Goal: Transaction & Acquisition: Book appointment/travel/reservation

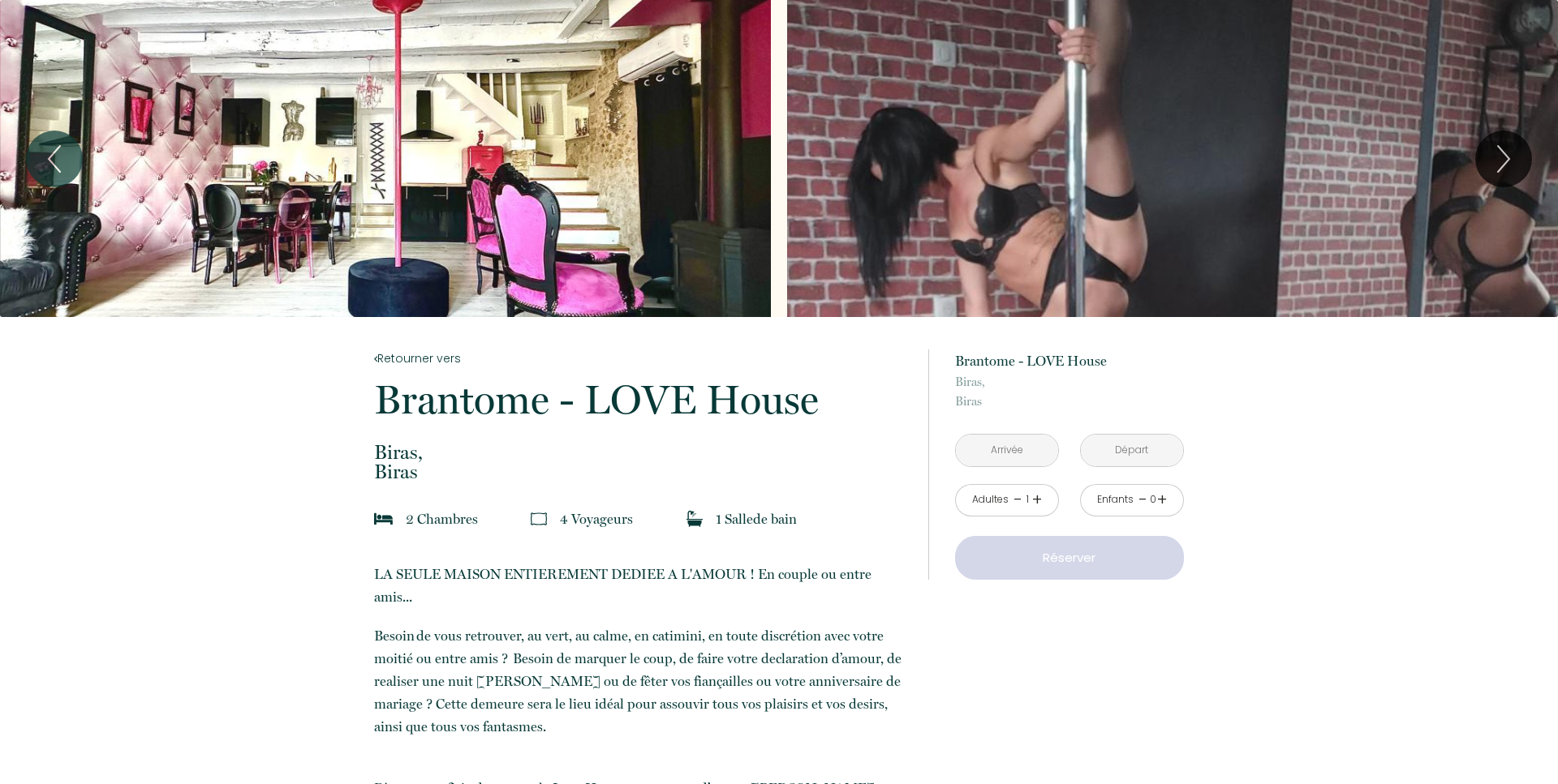
click at [1022, 448] on input "text" at bounding box center [1006, 451] width 102 height 32
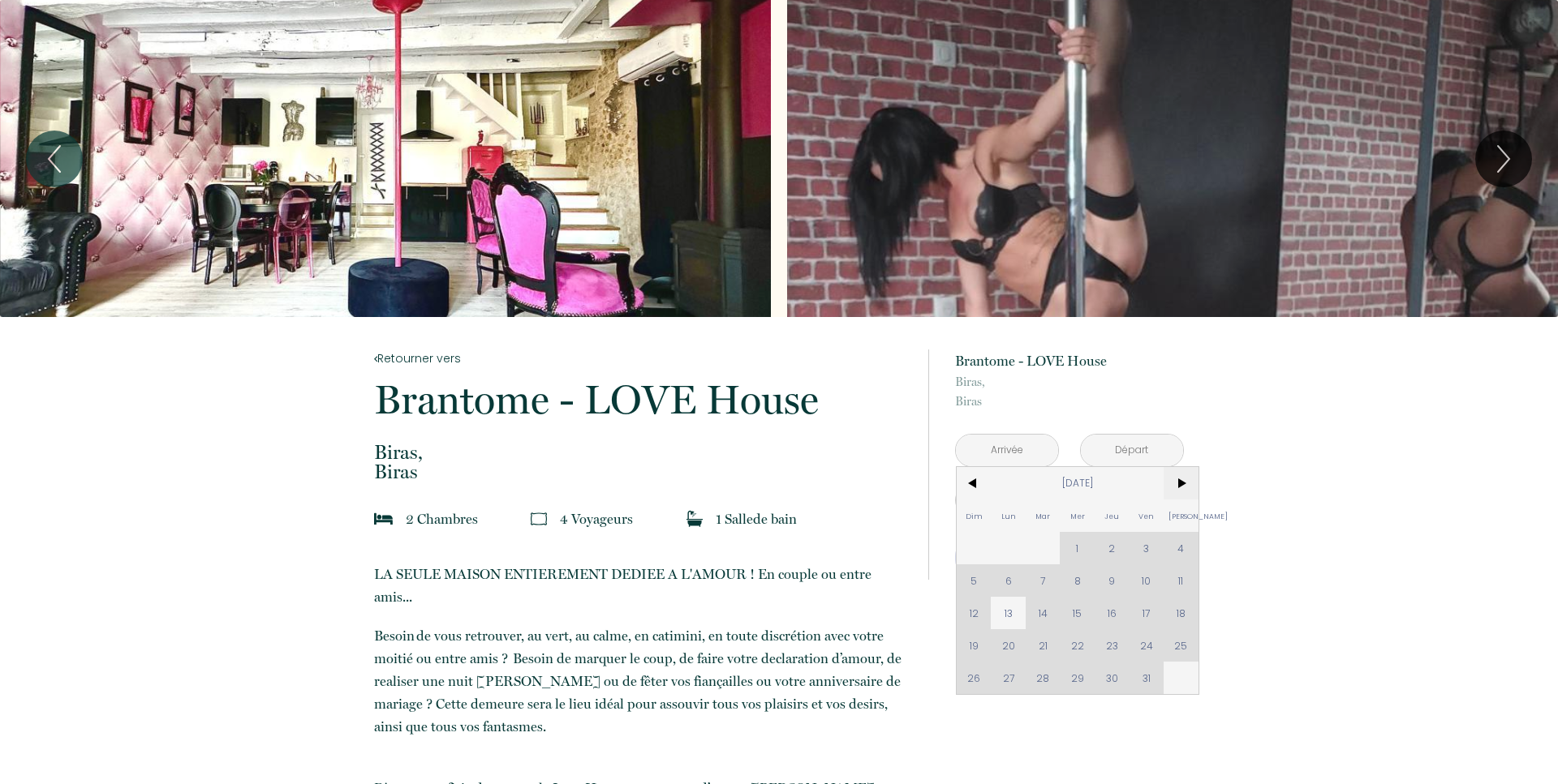
click at [1184, 483] on span ">" at bounding box center [1180, 483] width 35 height 32
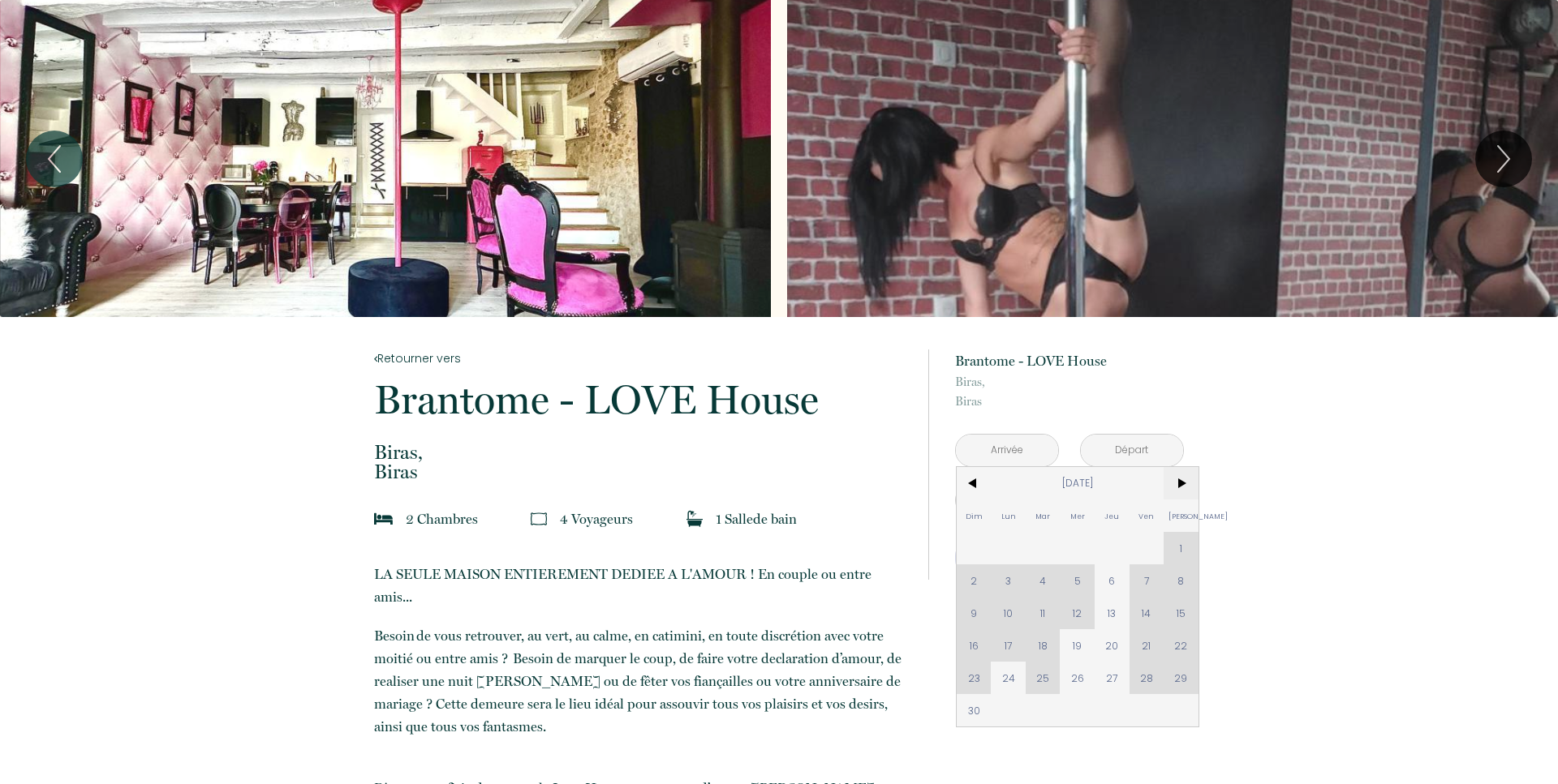
click at [1189, 483] on span ">" at bounding box center [1180, 483] width 35 height 32
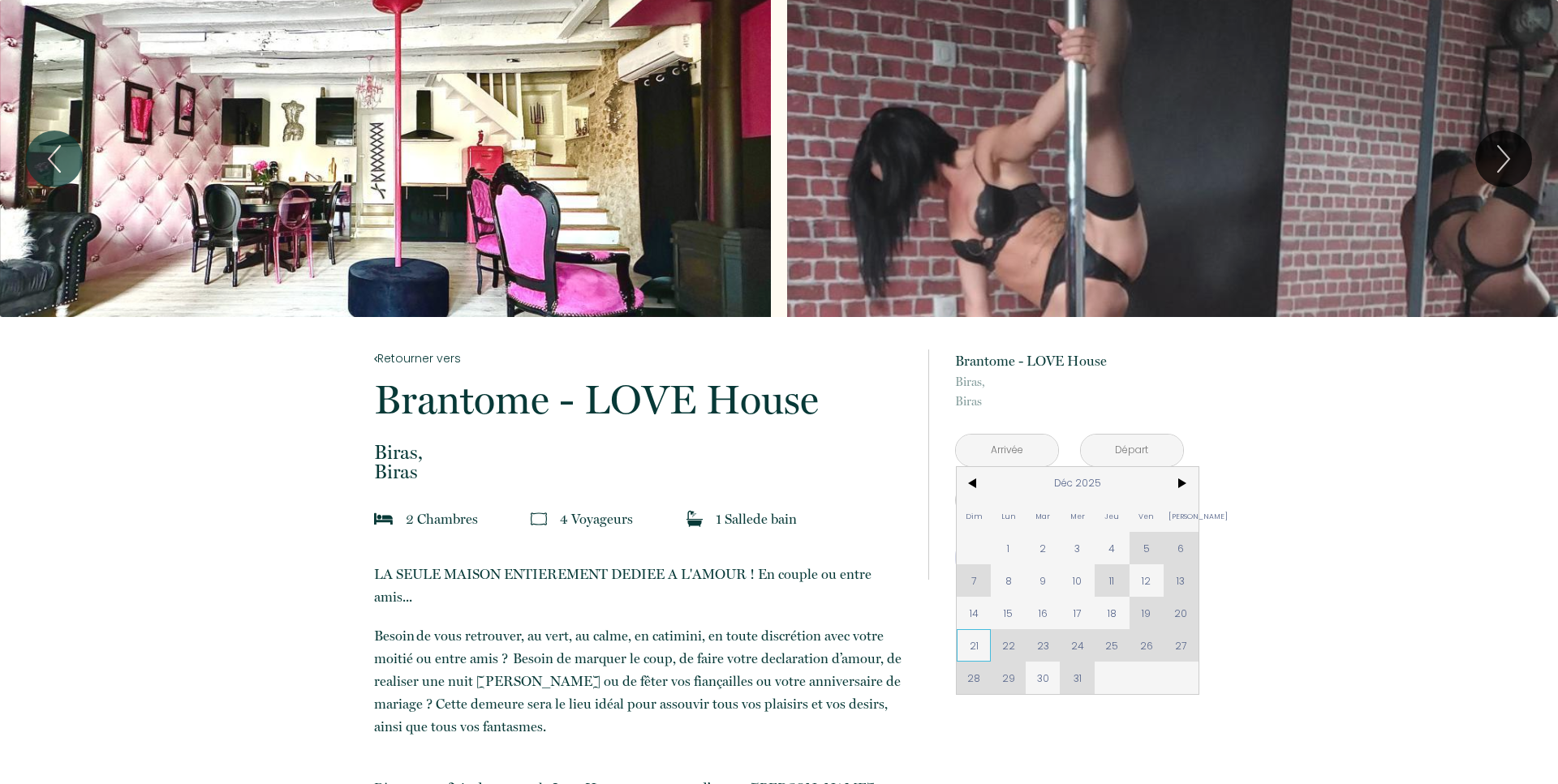
click at [975, 647] on span "21" at bounding box center [973, 645] width 35 height 32
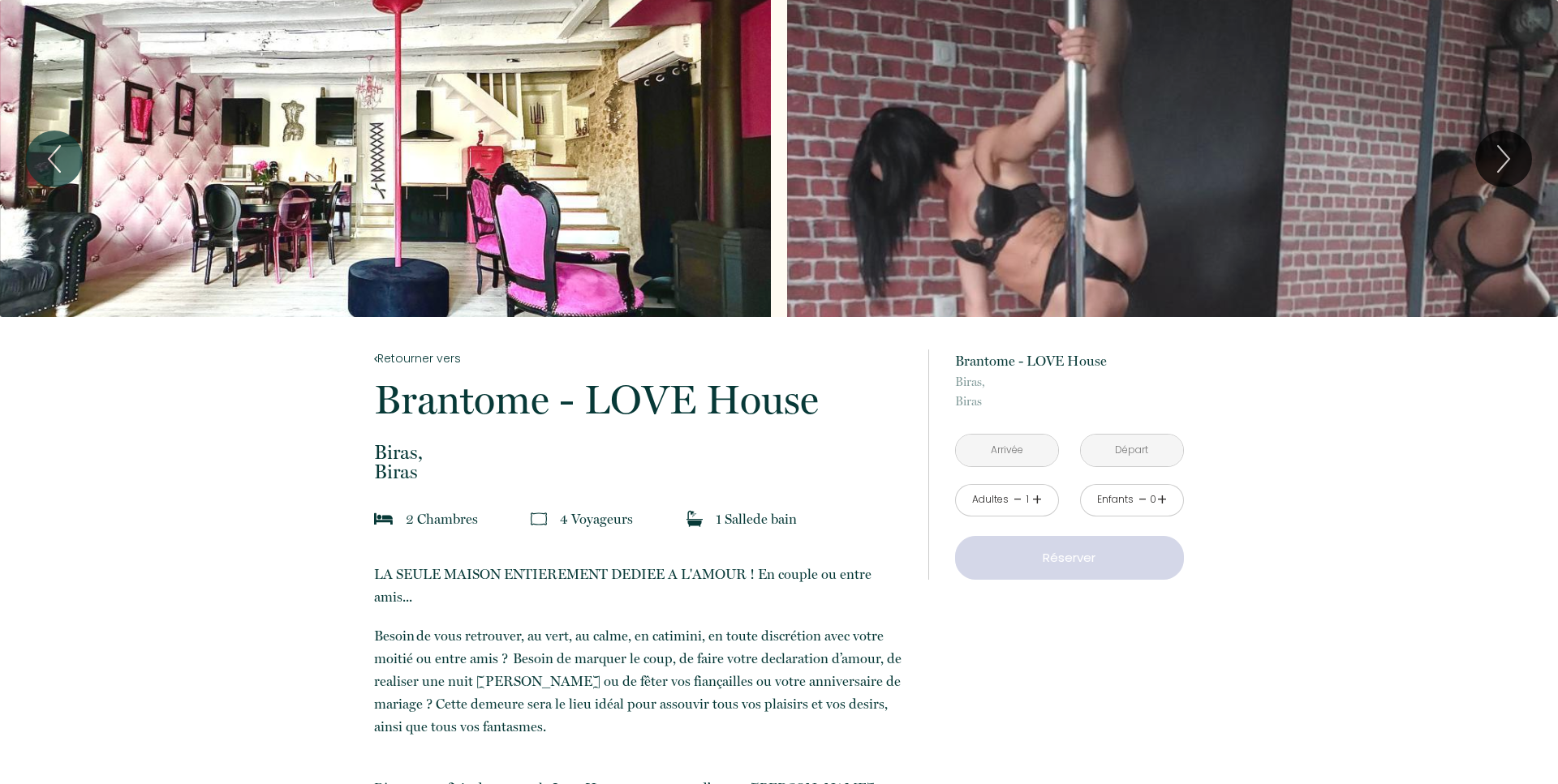
type input "Dim 21 Déc 2025"
type input "Lun 22 Déc 2025"
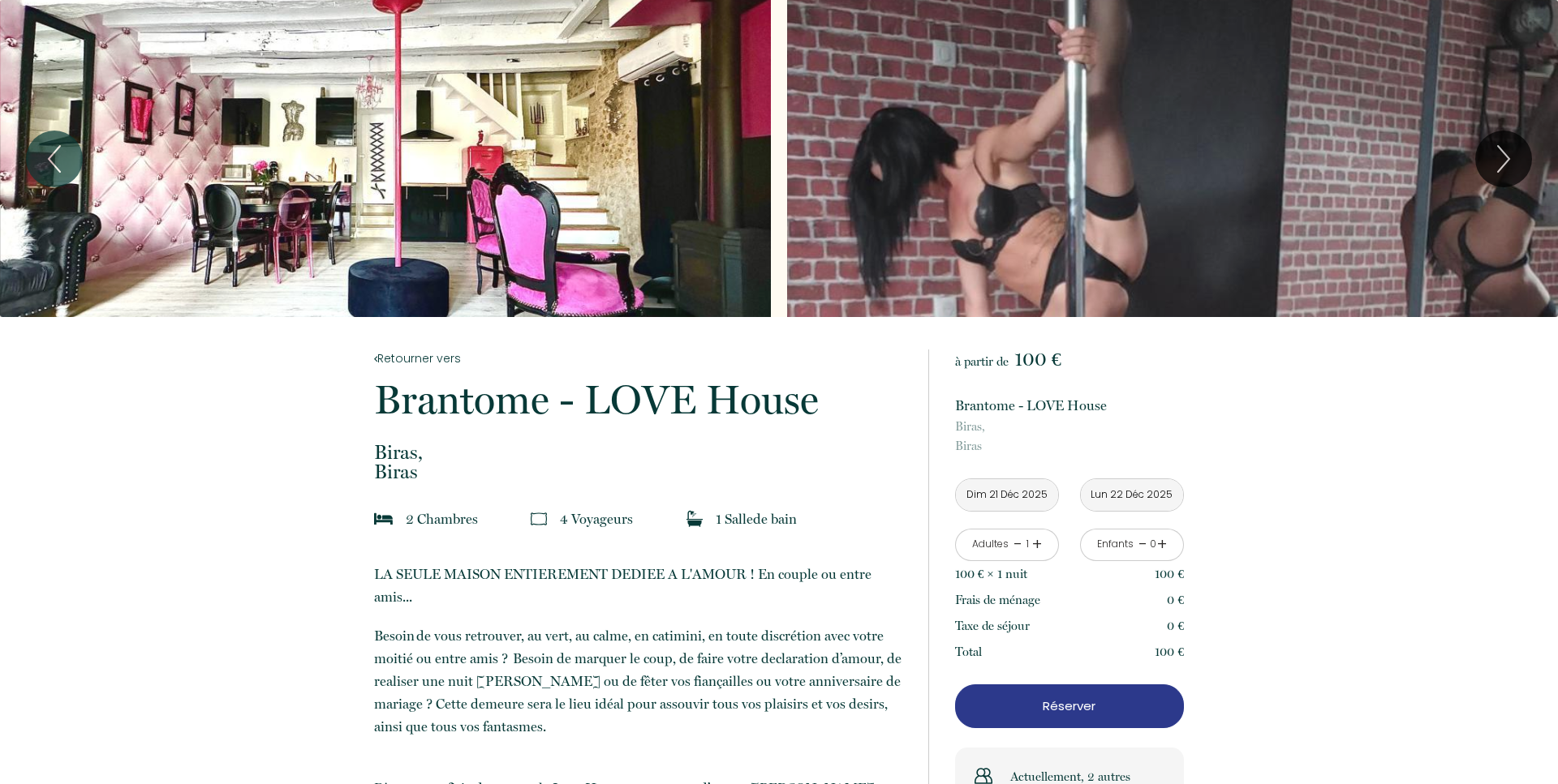
click at [1038, 532] on link "+" at bounding box center [1037, 545] width 10 height 25
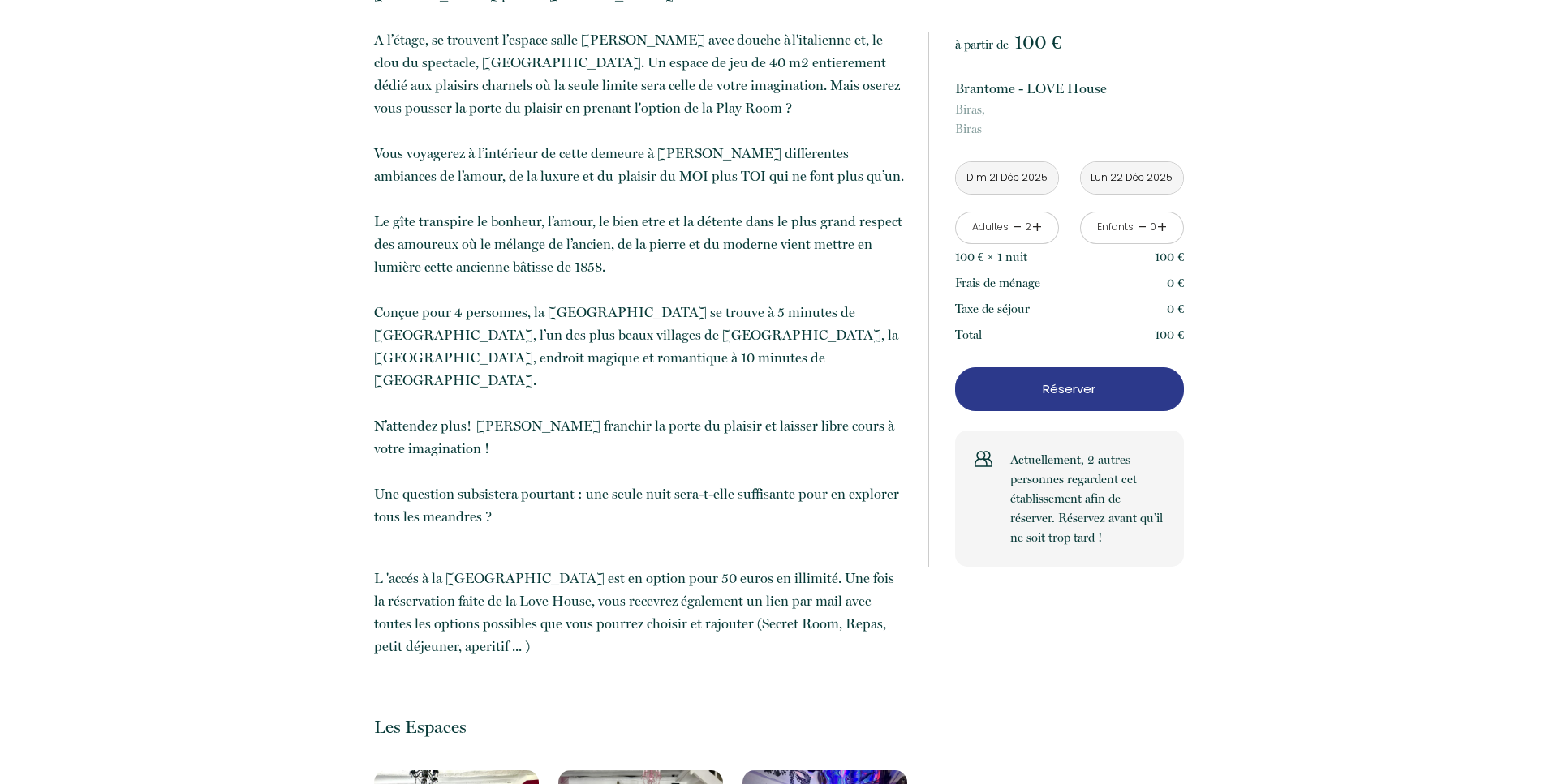
scroll to position [992, 0]
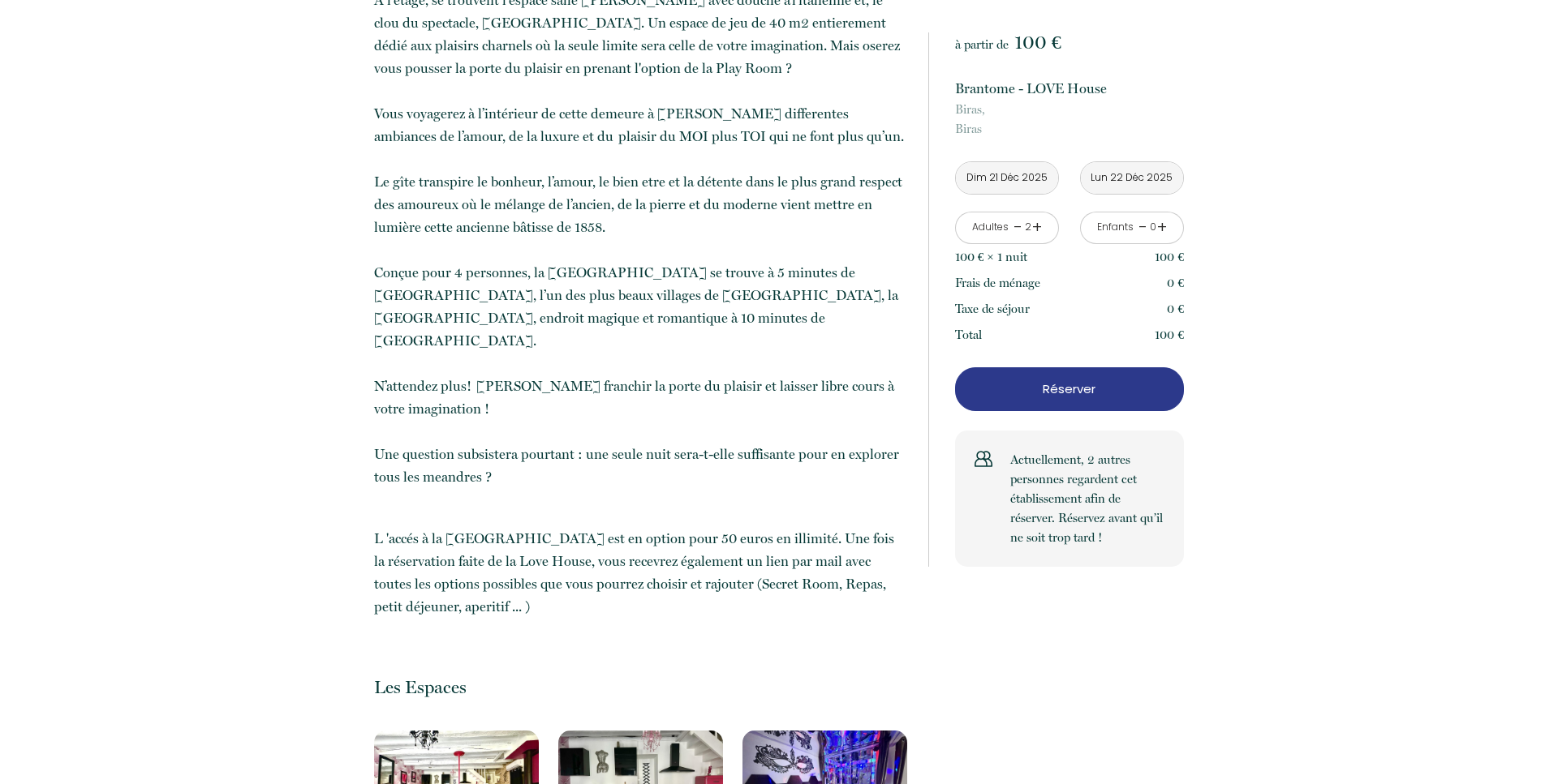
click at [1080, 395] on p "Réserver" at bounding box center [1070, 389] width 218 height 19
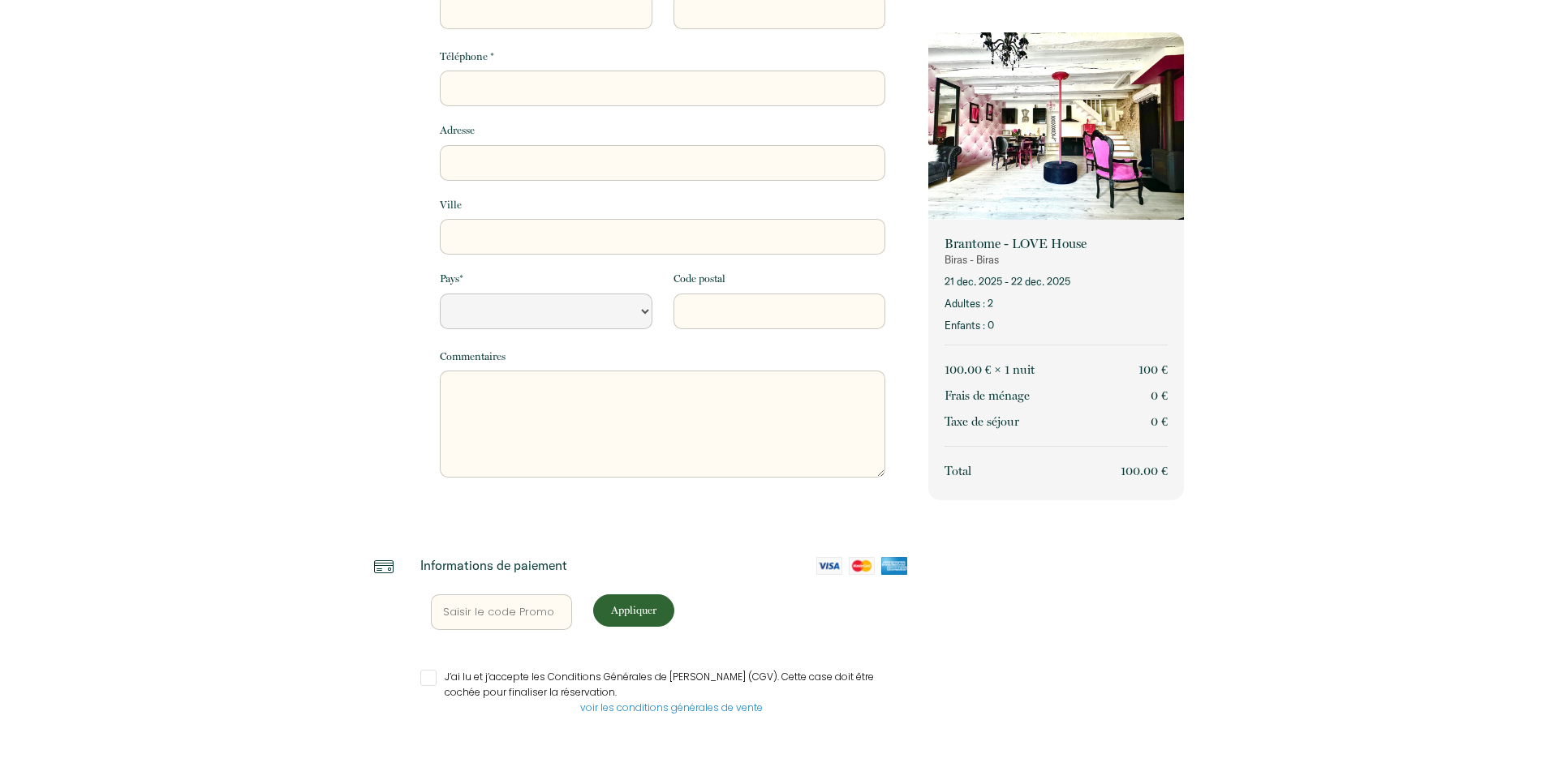
select select "Default select example"
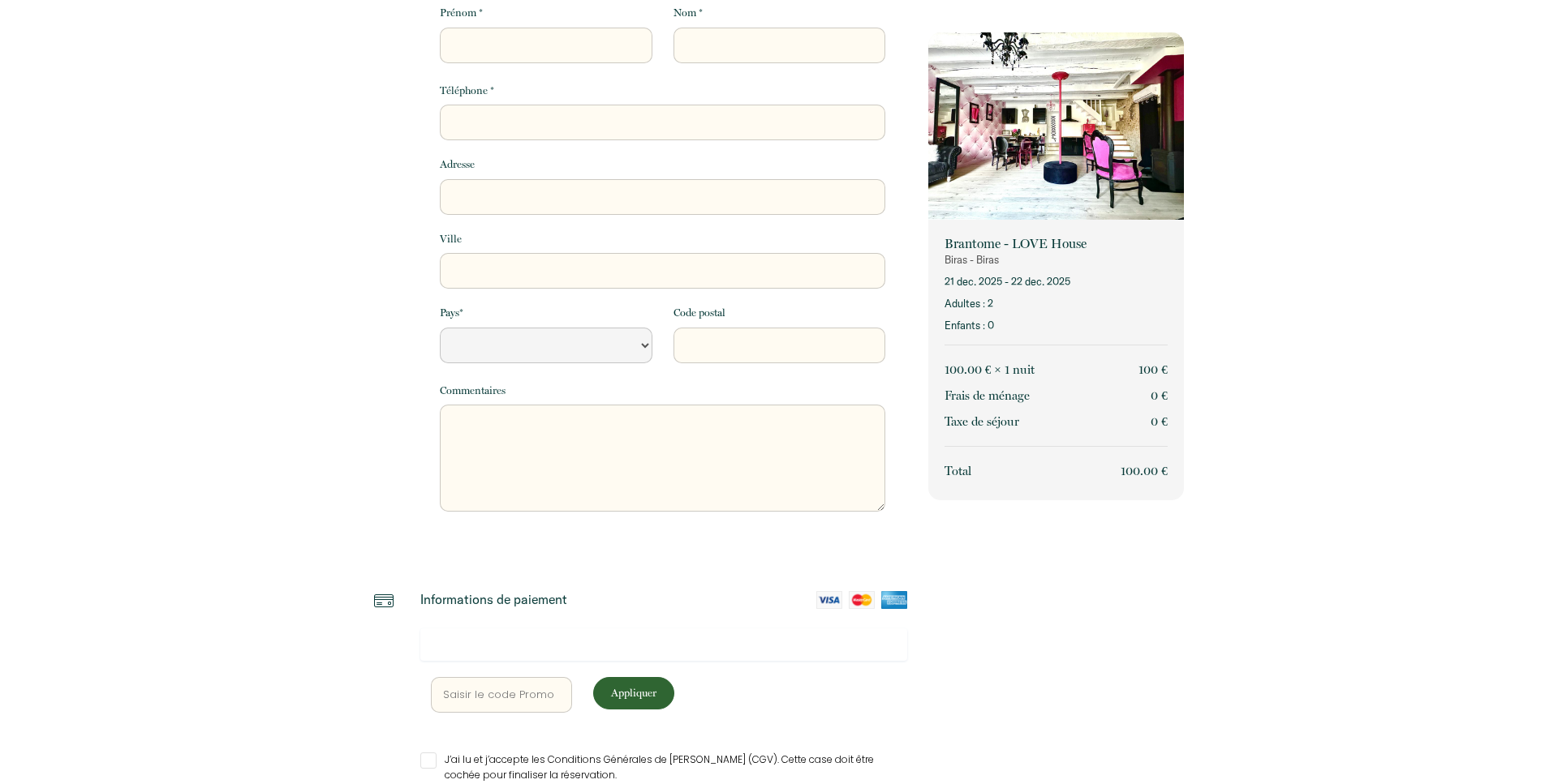
scroll to position [0, 0]
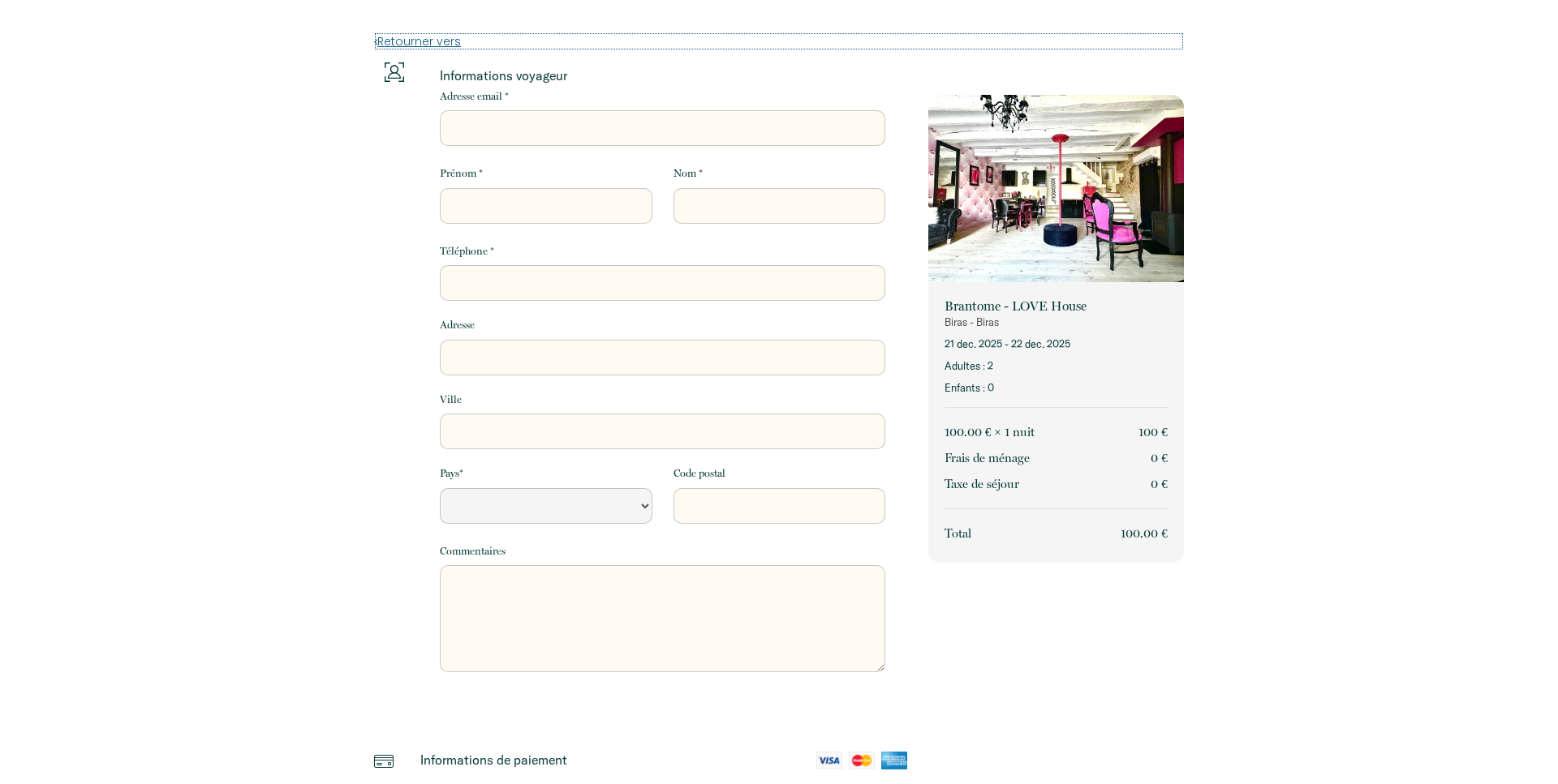
click at [399, 39] on link "Retourner vers" at bounding box center [779, 40] width 810 height 18
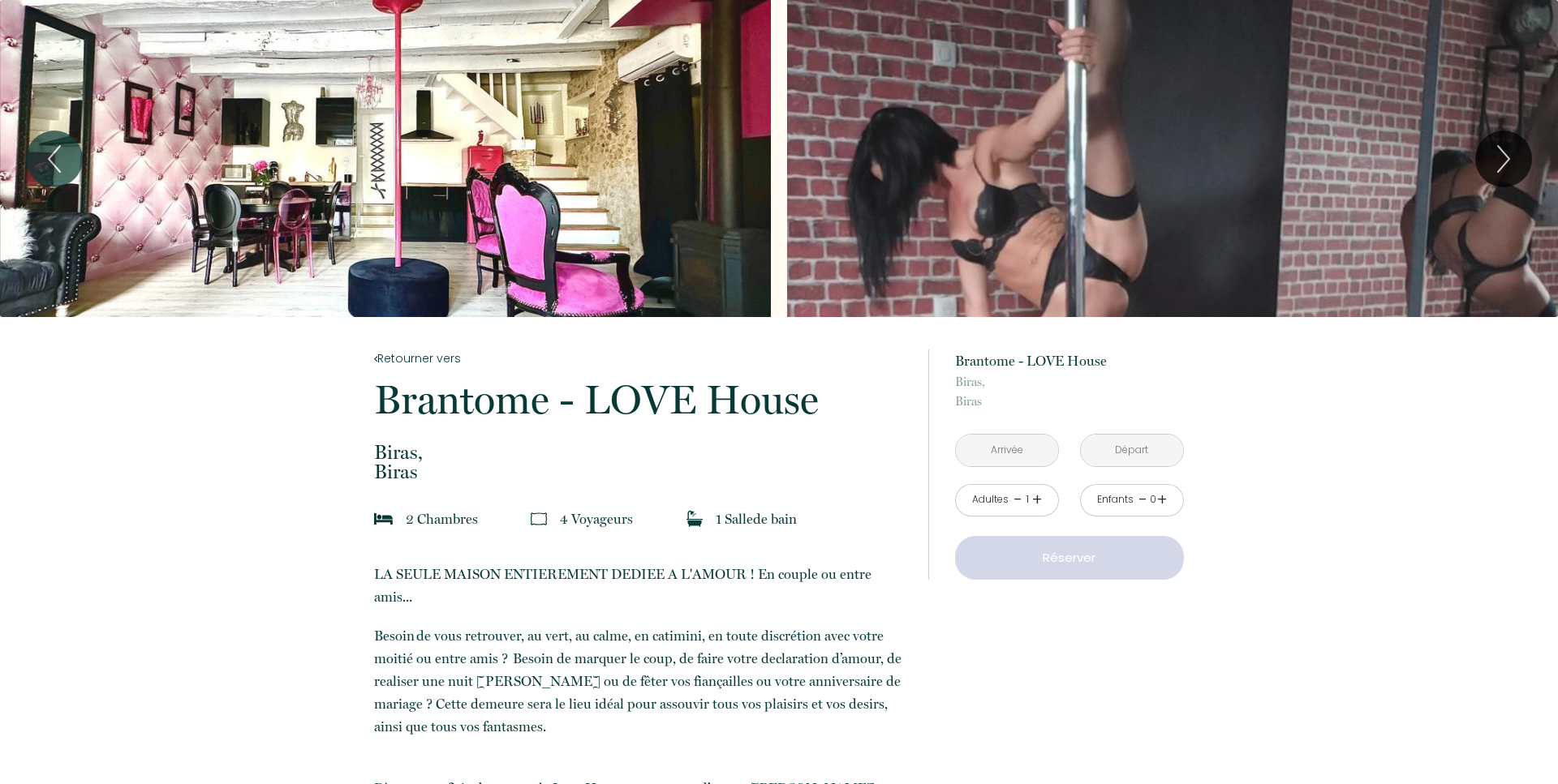
click at [1039, 499] on link "+" at bounding box center [1037, 500] width 10 height 25
click at [1026, 424] on div "à partir de 100 € Brantome - LOVE House [GEOGRAPHIC_DATA], [GEOGRAPHIC_DATA] < …" at bounding box center [1069, 464] width 229 height 230
click at [1027, 450] on input "text" at bounding box center [1006, 451] width 102 height 32
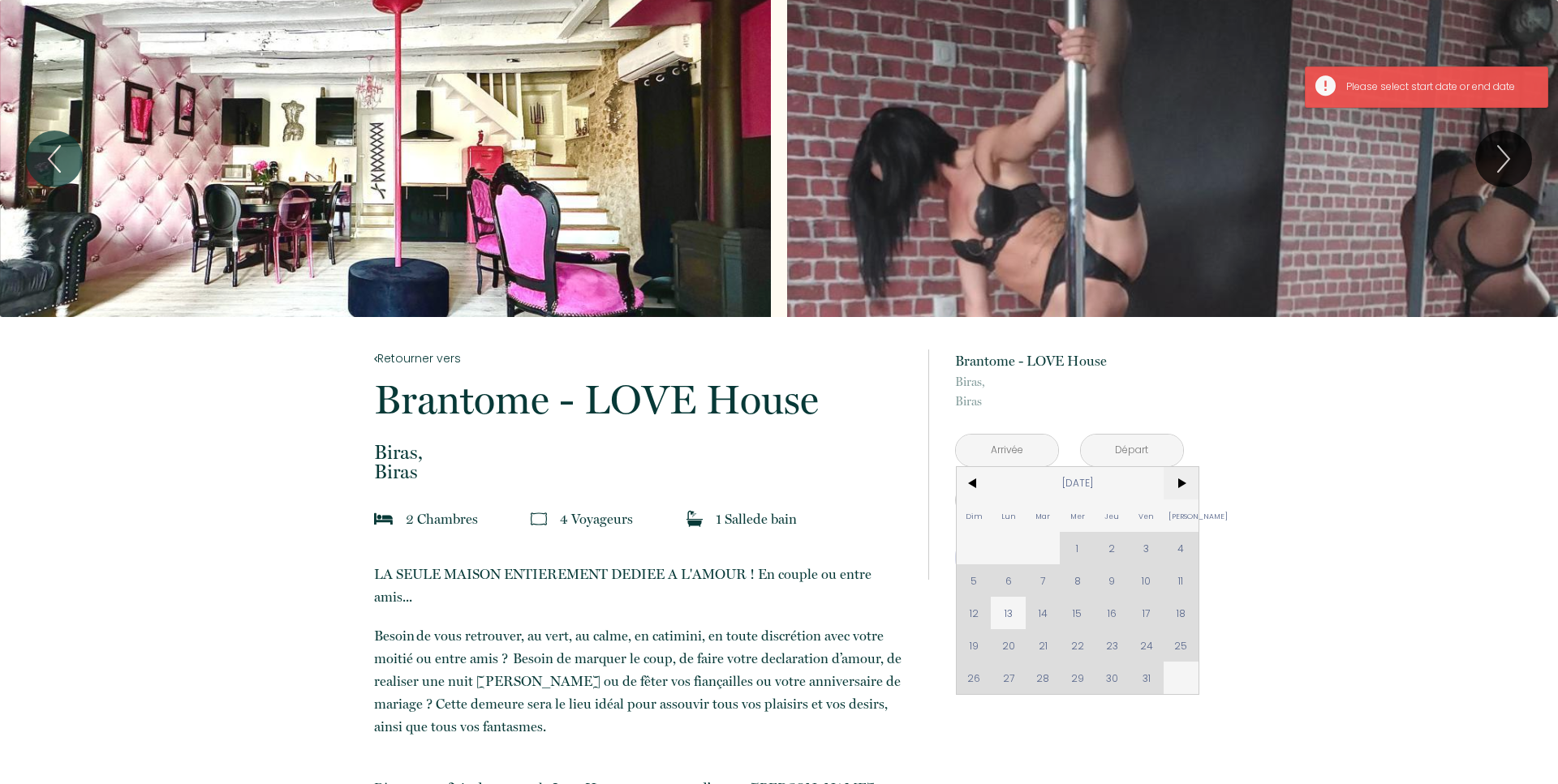
click at [1181, 482] on span ">" at bounding box center [1180, 483] width 35 height 32
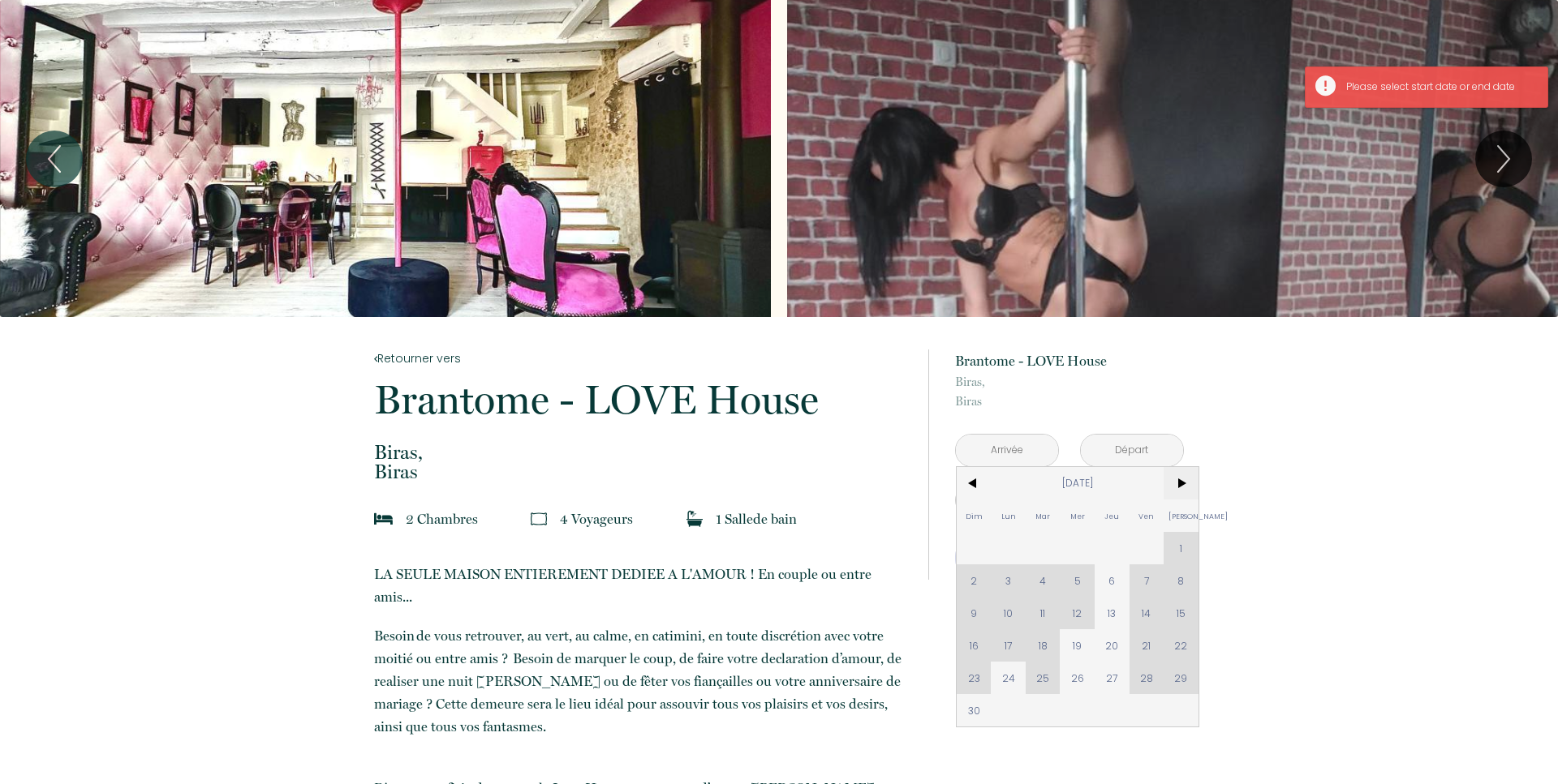
click at [1181, 482] on span ">" at bounding box center [1180, 483] width 35 height 32
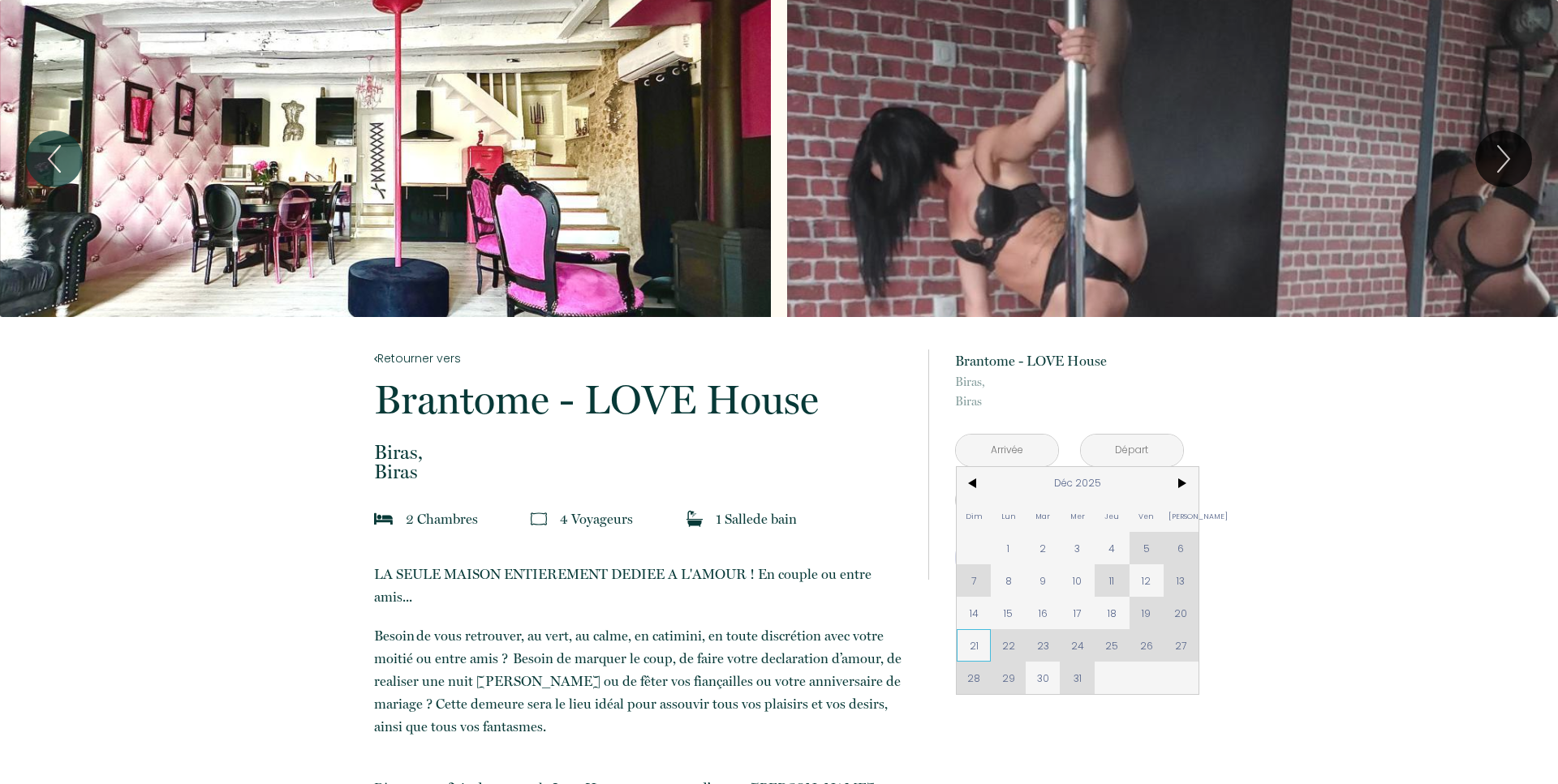
click at [977, 652] on span "21" at bounding box center [973, 645] width 35 height 32
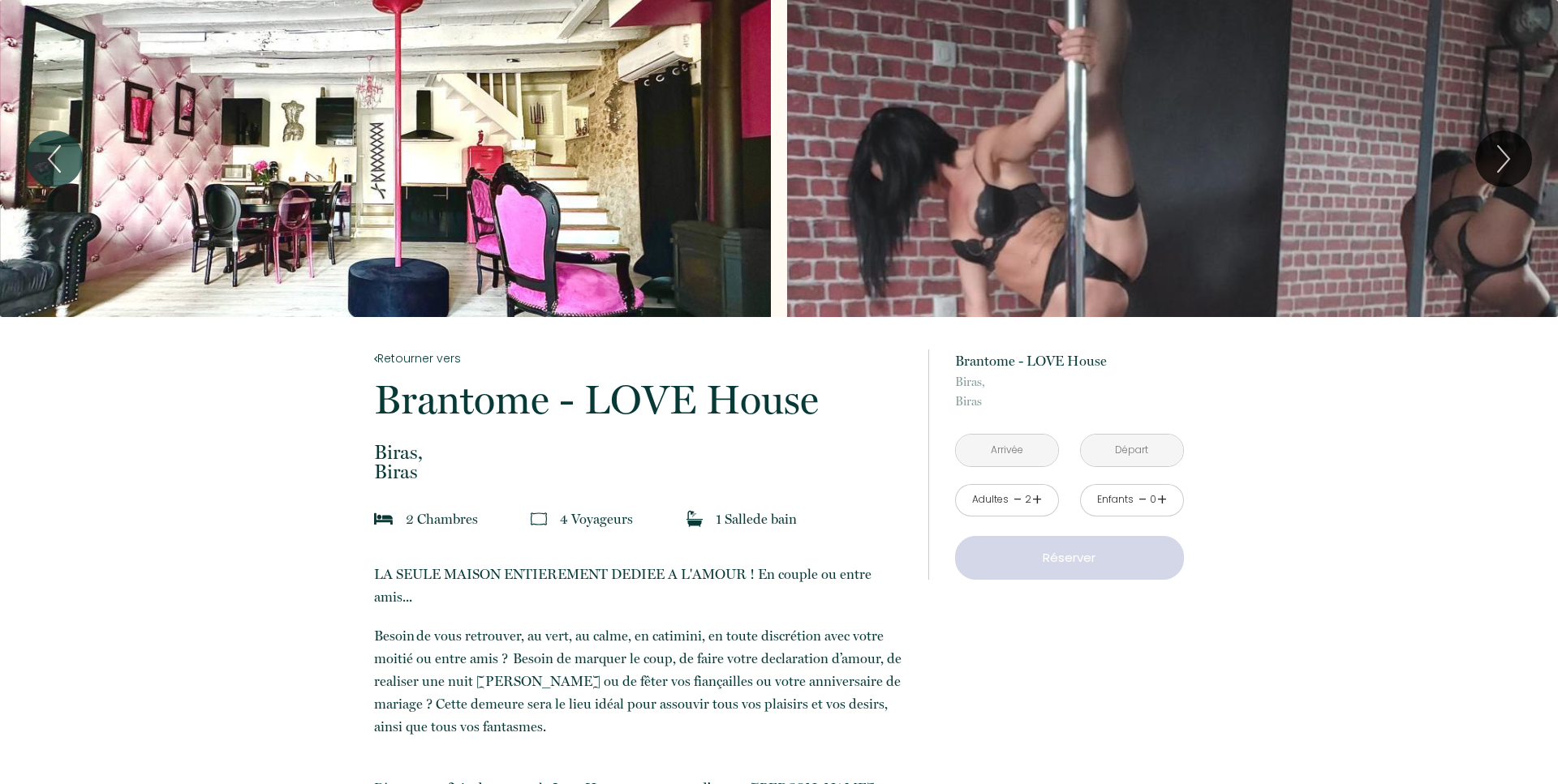
type input "Dim 21 Déc 2025"
type input "Lun 22 Déc 2025"
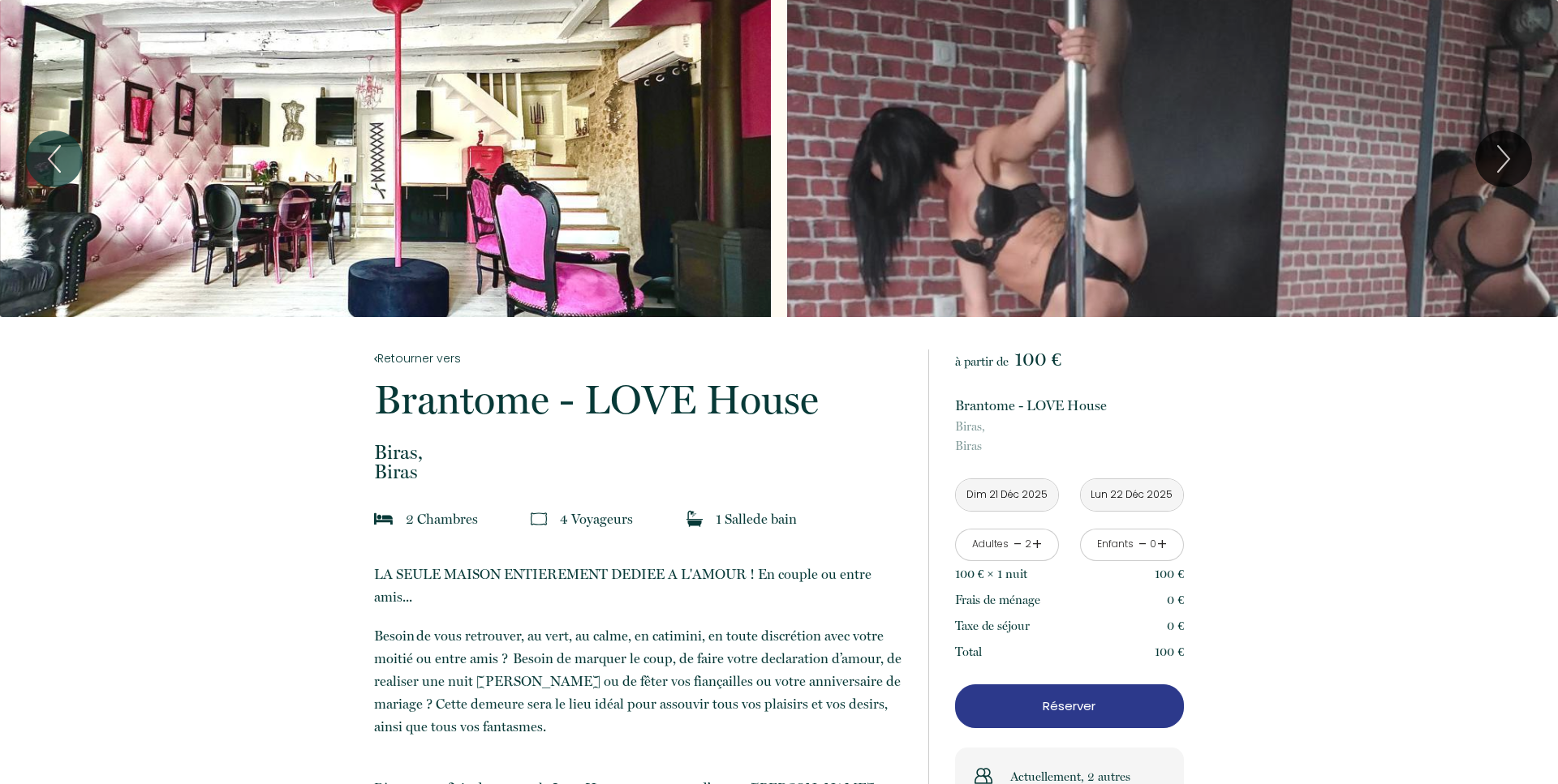
scroll to position [330, 0]
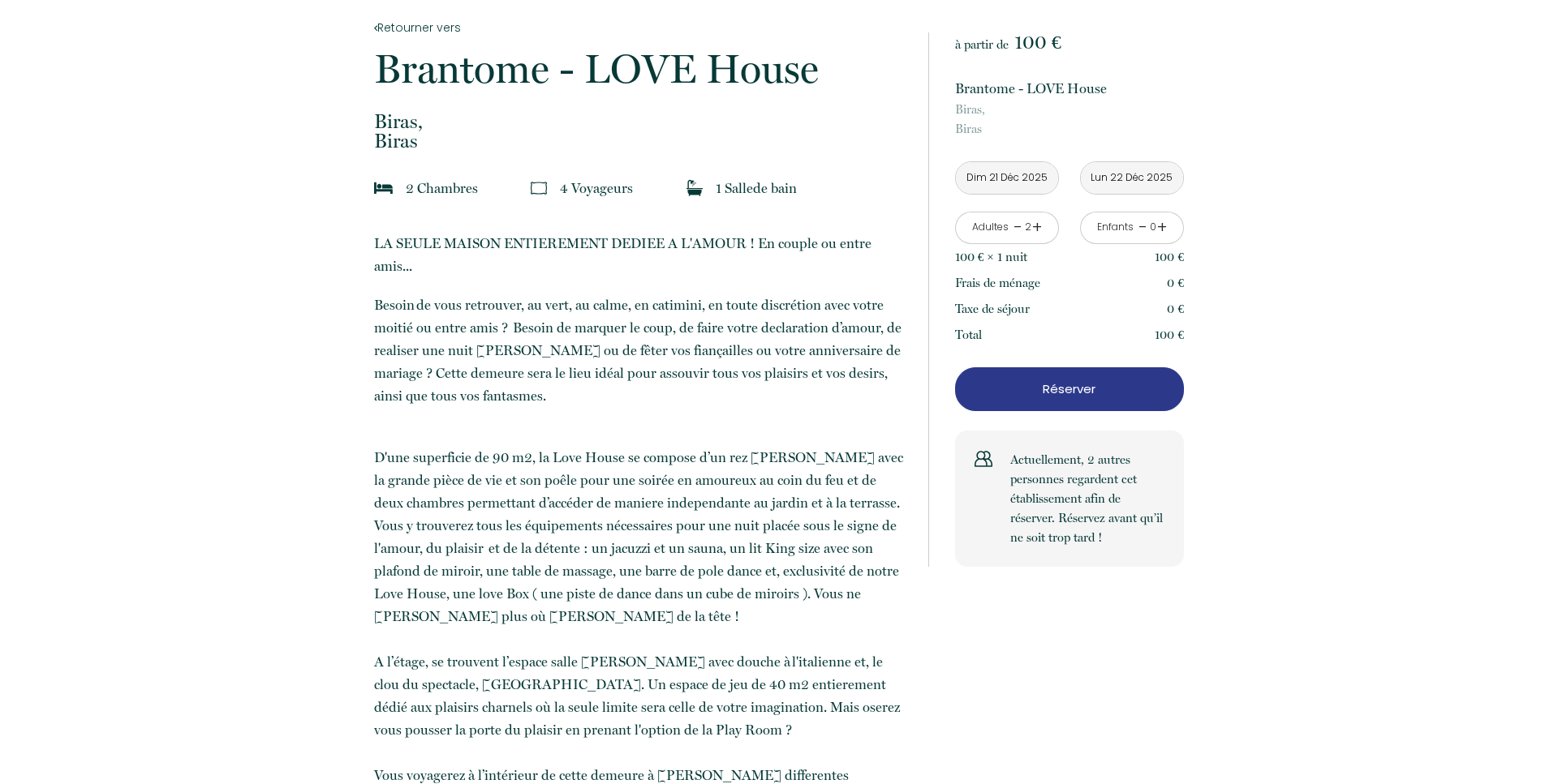
click at [1088, 389] on p "Réserver" at bounding box center [1070, 389] width 218 height 19
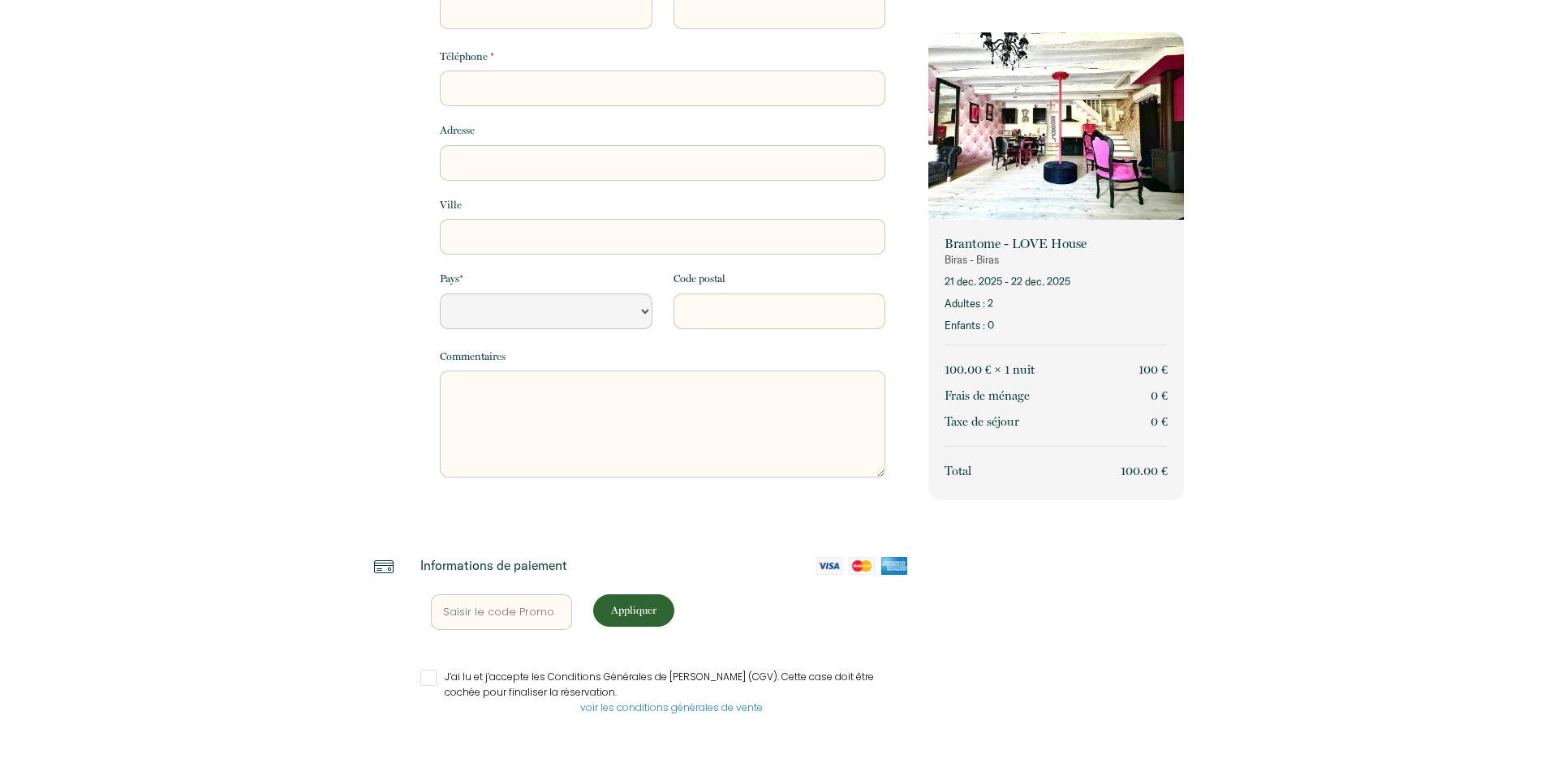
select select "Default select example"
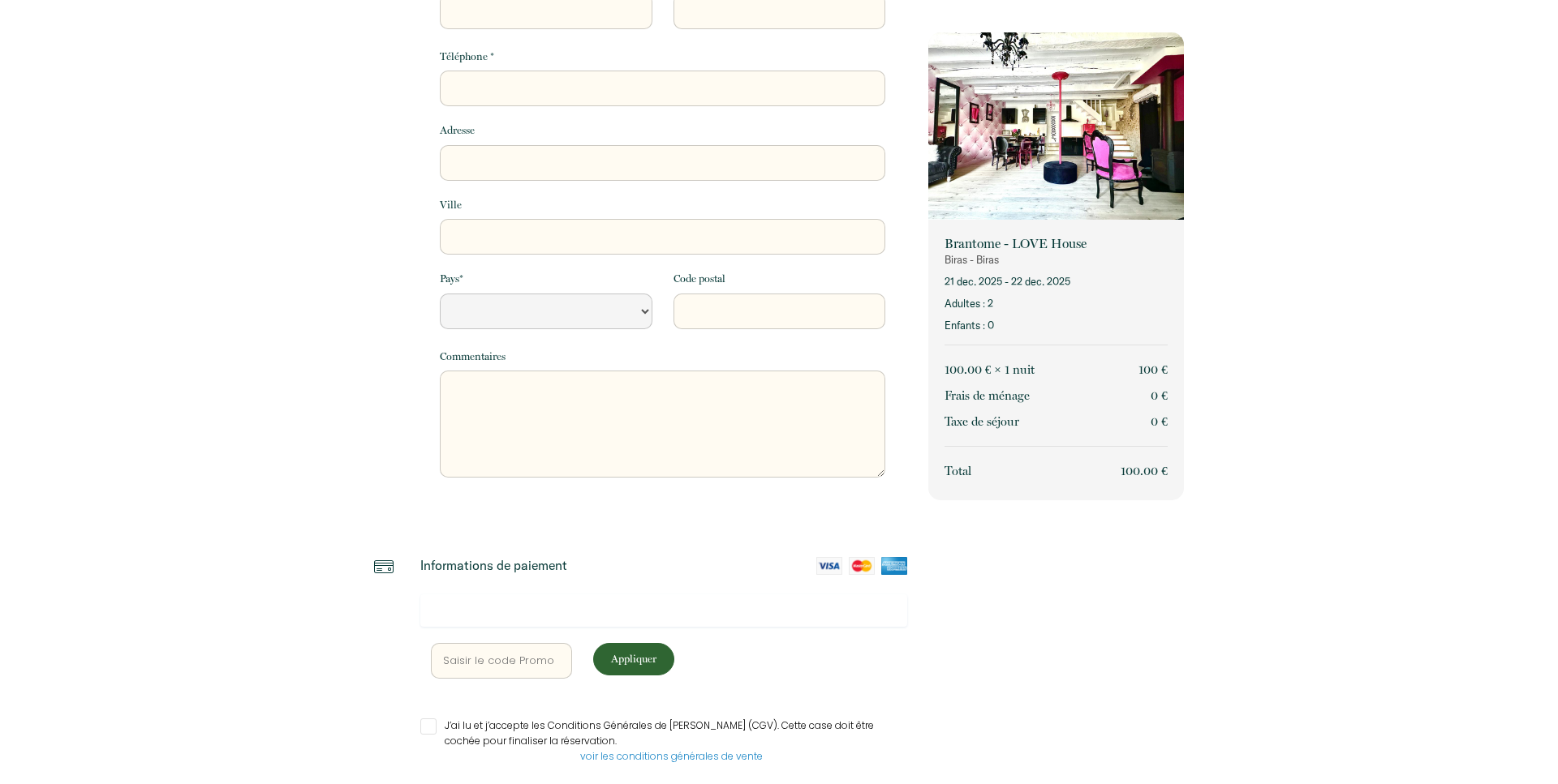
scroll to position [244, 0]
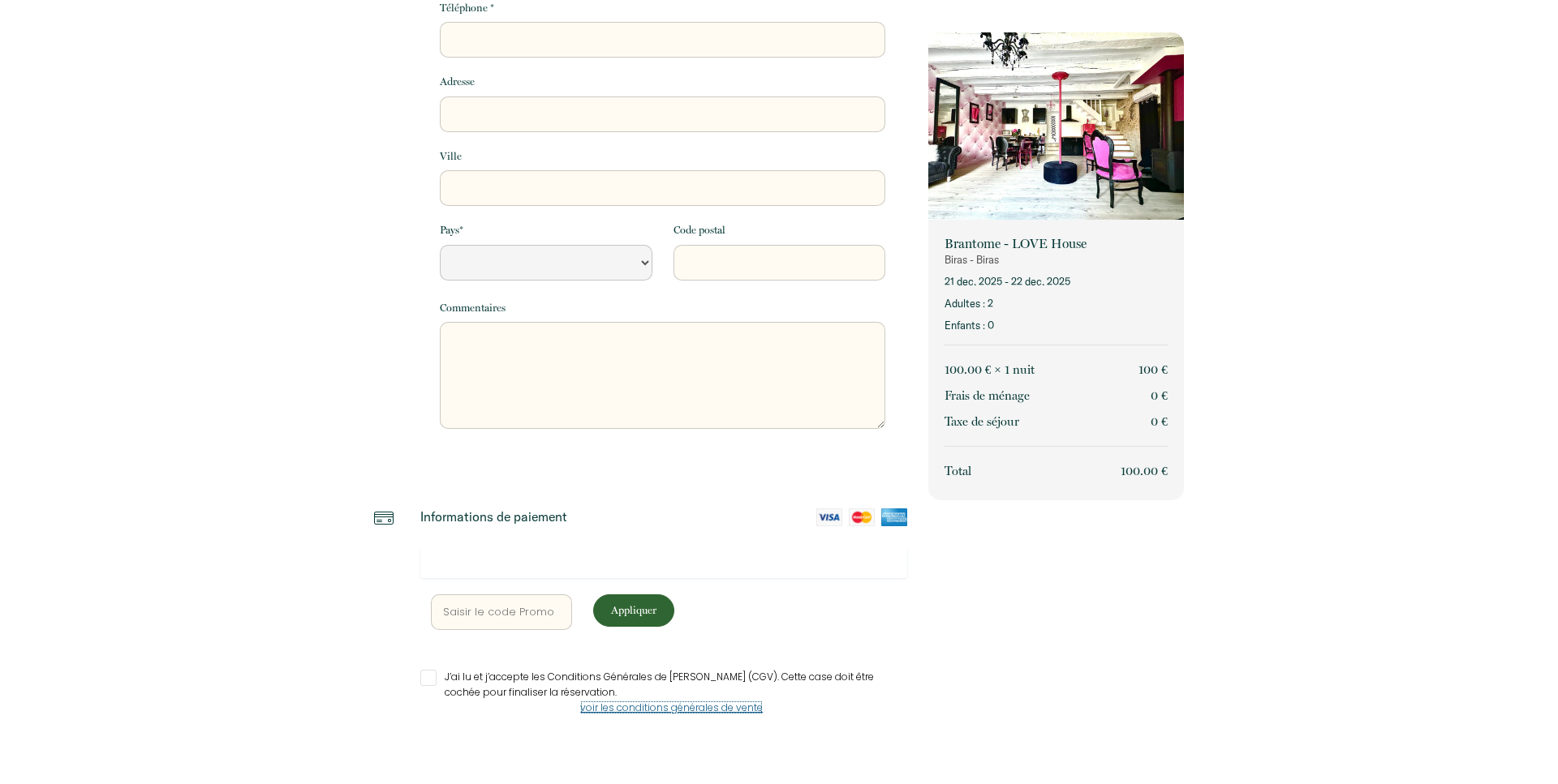
click at [713, 706] on link "voir les conditions générales de vente" at bounding box center [671, 707] width 182 height 13
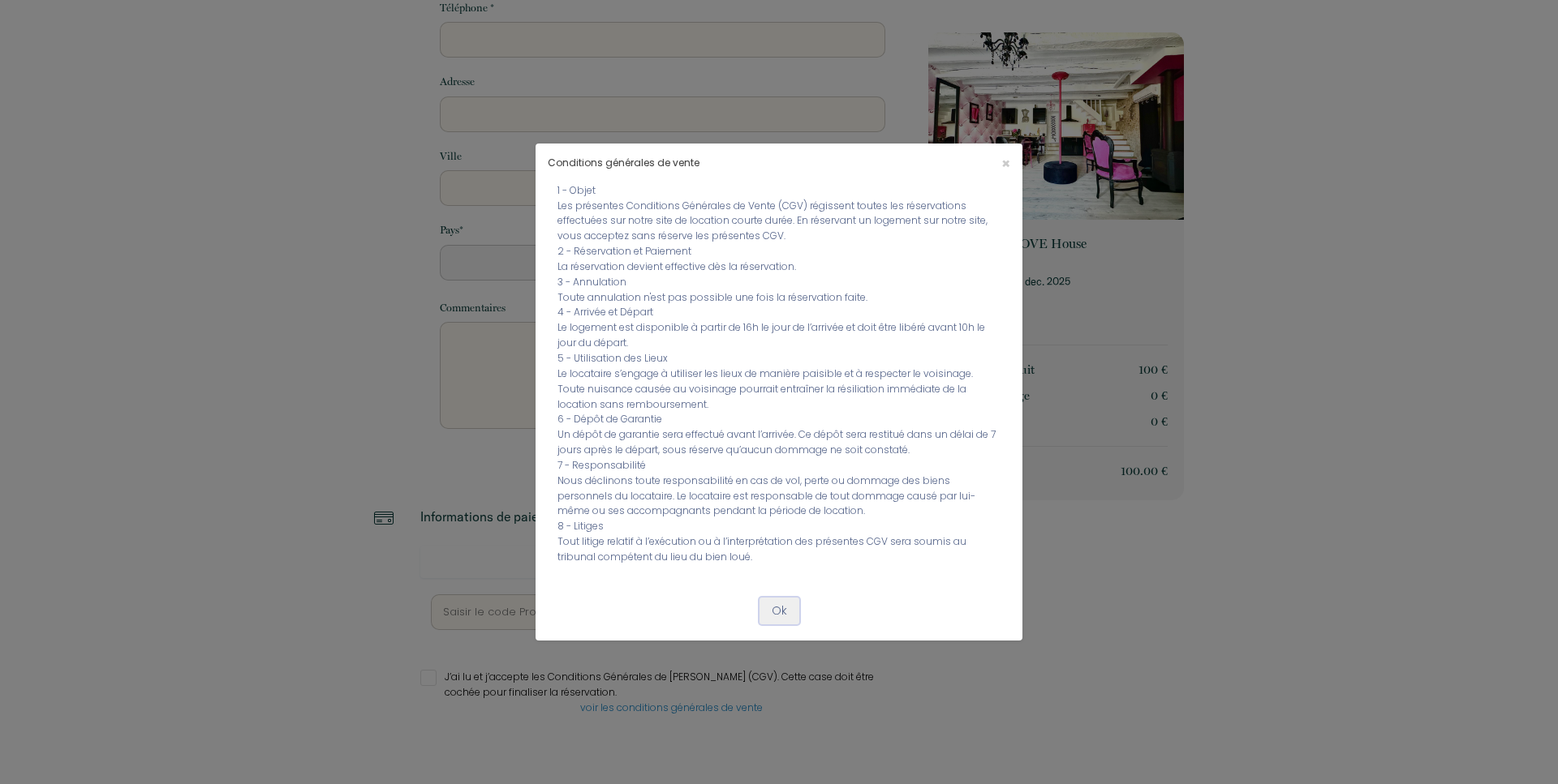
click at [790, 613] on button "Ok" at bounding box center [779, 611] width 40 height 28
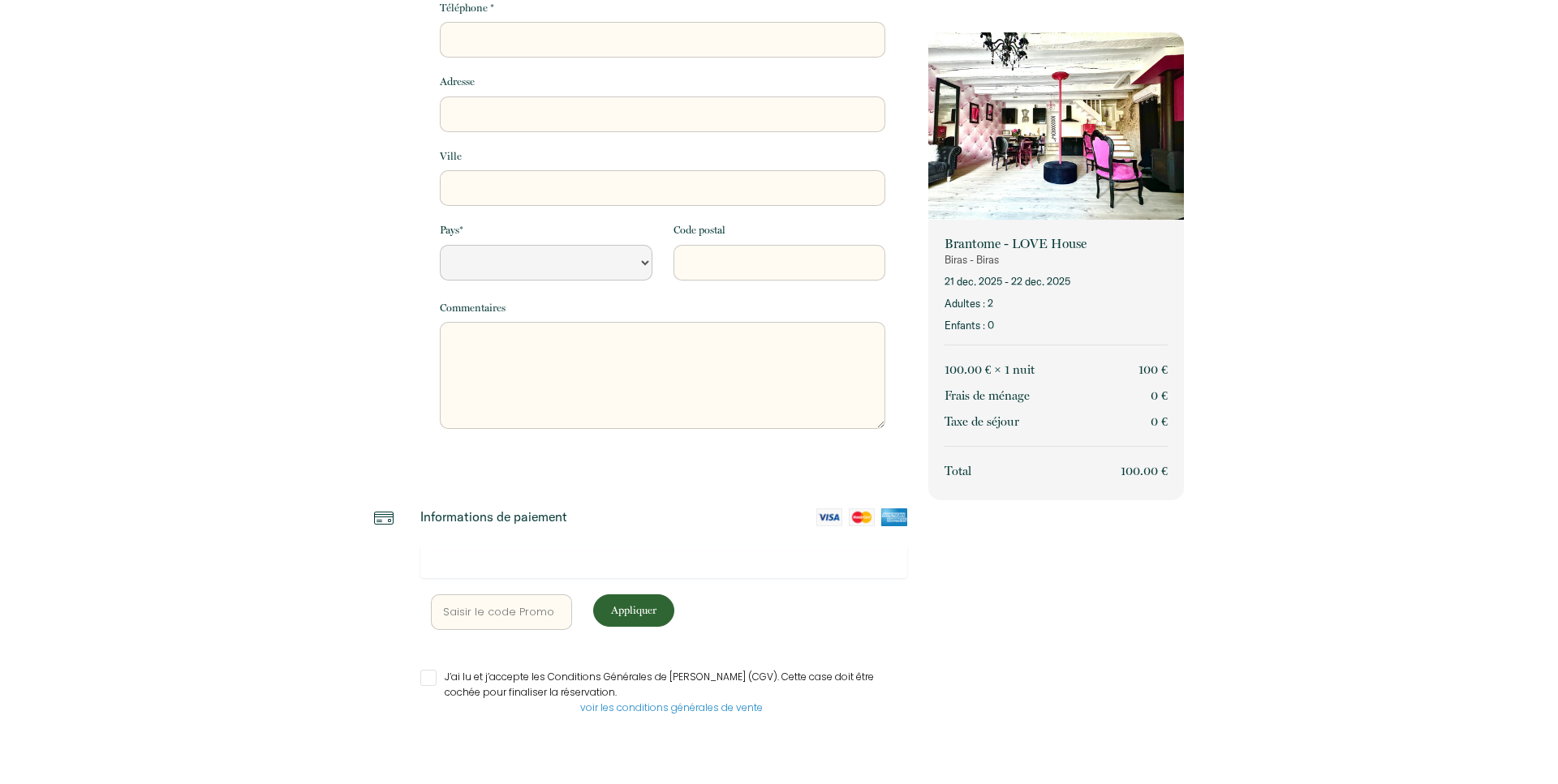
scroll to position [0, 0]
